Goal: Transaction & Acquisition: Obtain resource

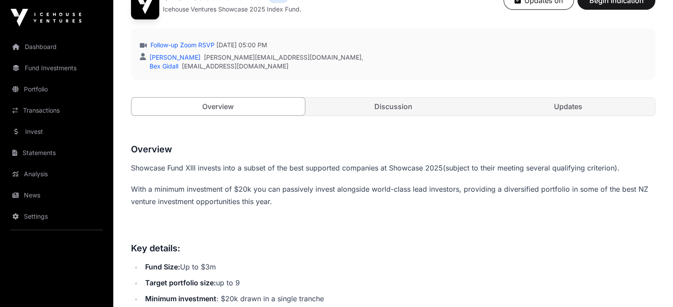
scroll to position [221, 0]
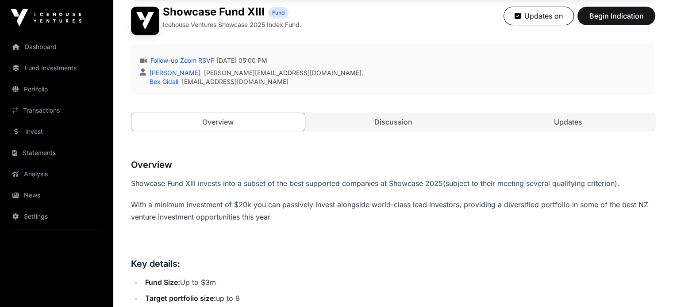
click at [195, 65] on link "Follow-up Zoom RSVP" at bounding box center [182, 60] width 66 height 9
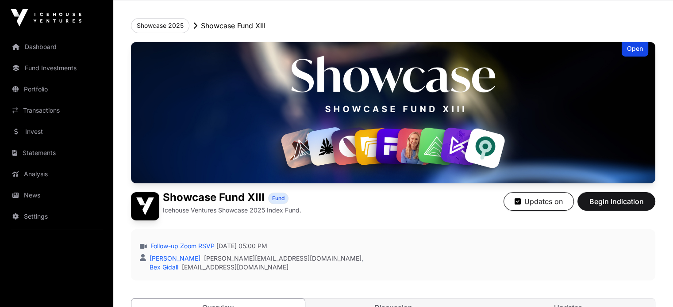
scroll to position [0, 0]
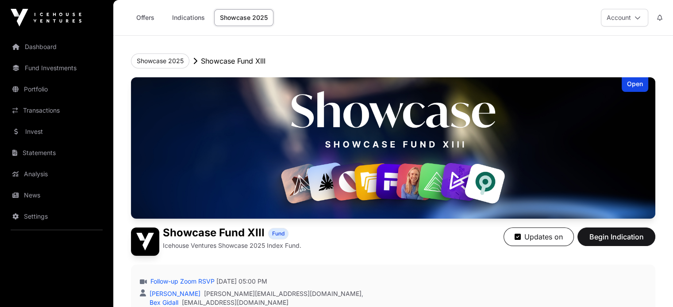
click at [180, 17] on link "Indications" at bounding box center [188, 17] width 44 height 17
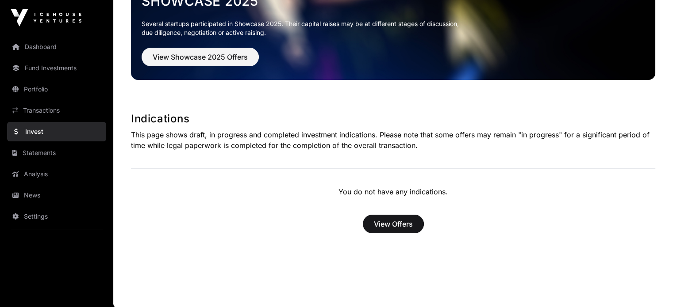
scroll to position [25, 0]
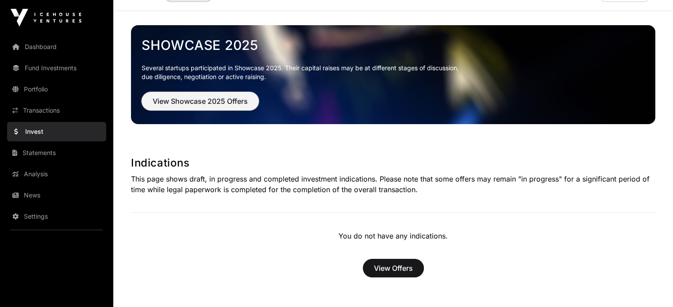
click at [196, 104] on span "View Showcase 2025 Offers" at bounding box center [200, 101] width 95 height 11
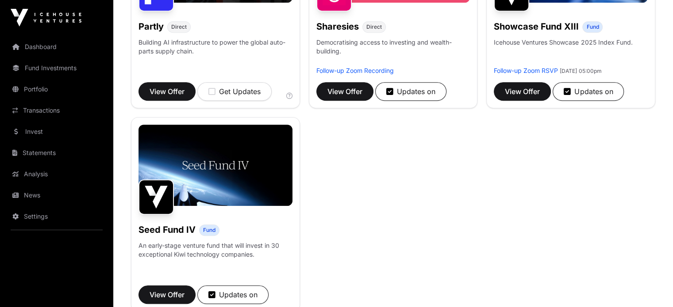
scroll to position [531, 0]
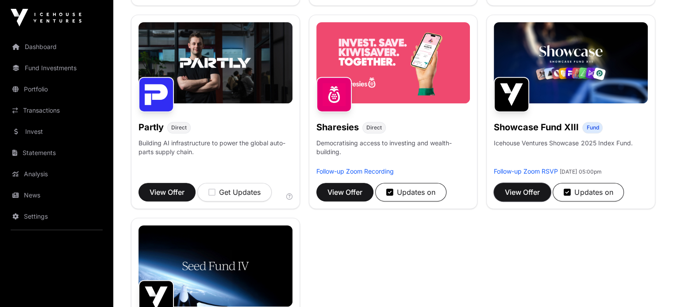
click at [521, 198] on span "View Offer" at bounding box center [522, 192] width 35 height 11
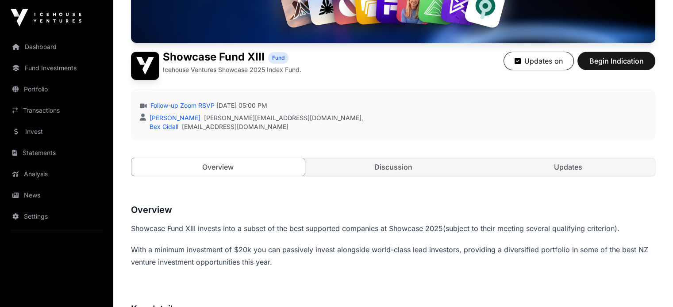
scroll to position [177, 0]
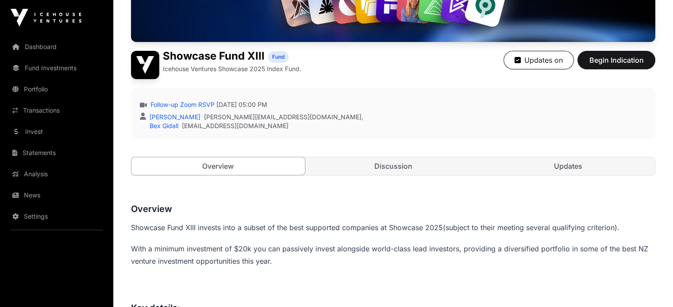
click at [389, 175] on link "Discussion" at bounding box center [392, 166] width 173 height 18
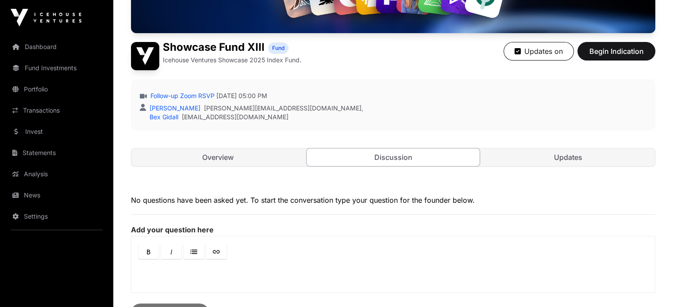
scroll to position [133, 0]
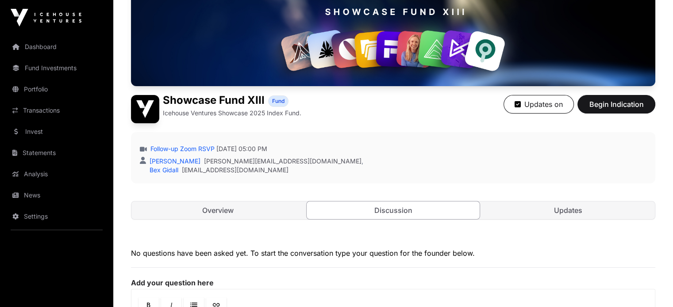
click at [557, 219] on link "Updates" at bounding box center [567, 211] width 173 height 18
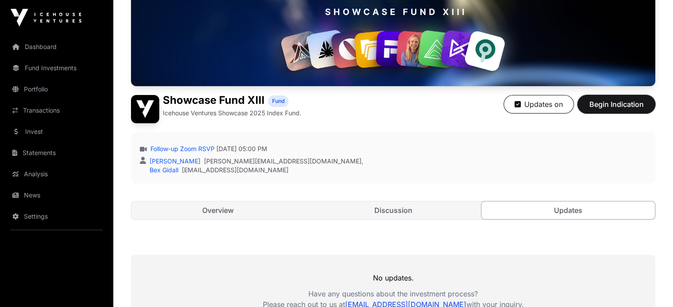
drag, startPoint x: 607, startPoint y: 132, endPoint x: 605, endPoint y: 142, distance: 10.4
click at [607, 110] on span "Begin Indication" at bounding box center [616, 104] width 56 height 11
